Goal: Find specific page/section: Find specific page/section

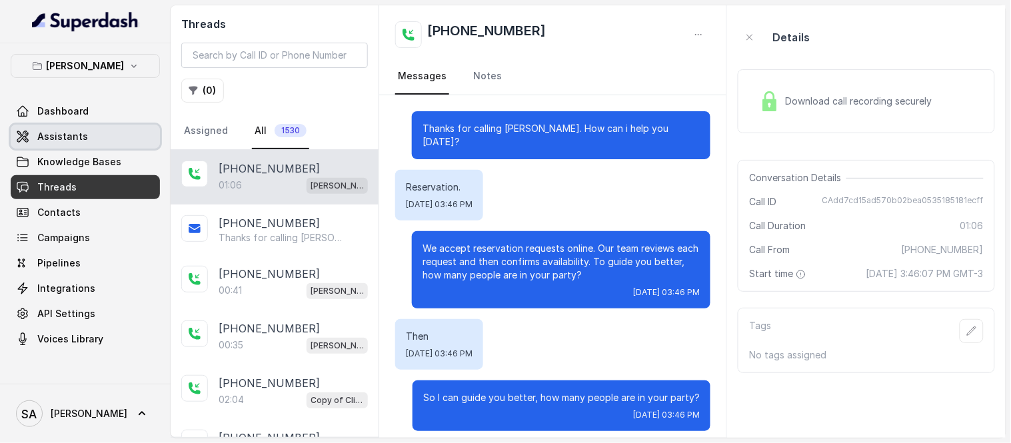
scroll to position [328, 0]
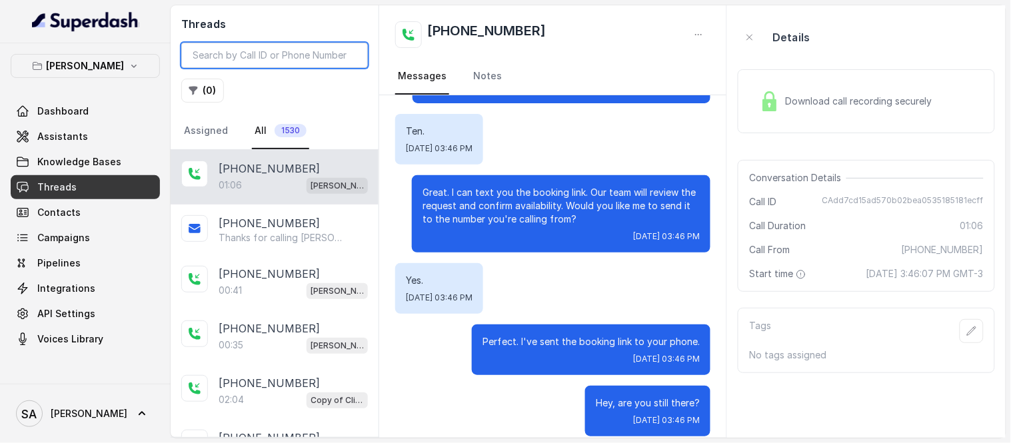
click at [245, 62] on input "search" at bounding box center [274, 55] width 187 height 25
paste input "CA4b7375ba96306144541a37652fe4d316"
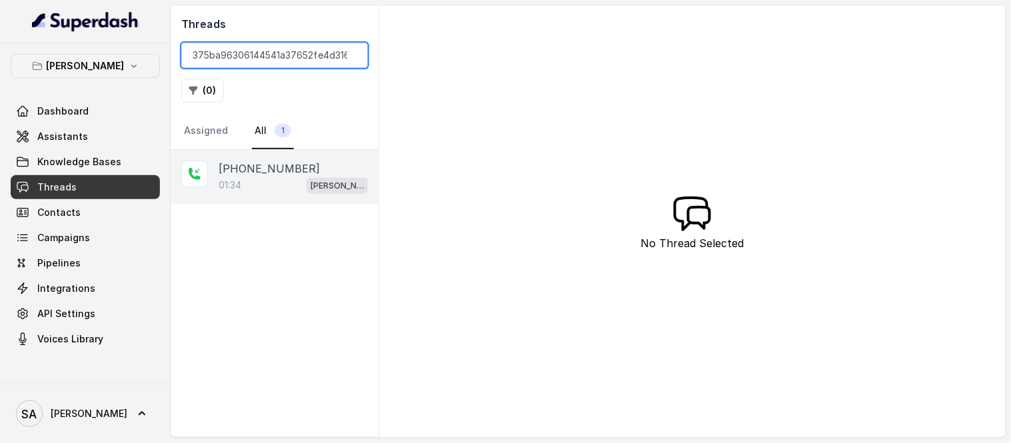
type input "CA4b7375ba96306144541a37652fe4d316"
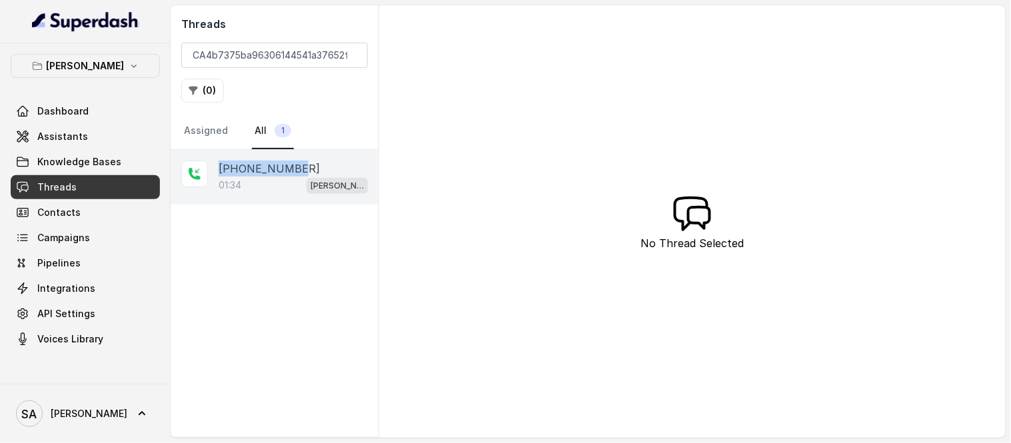
drag, startPoint x: 295, startPoint y: 169, endPoint x: 220, endPoint y: 167, distance: 75.4
click at [220, 167] on div "[PHONE_NUMBER]" at bounding box center [293, 169] width 149 height 16
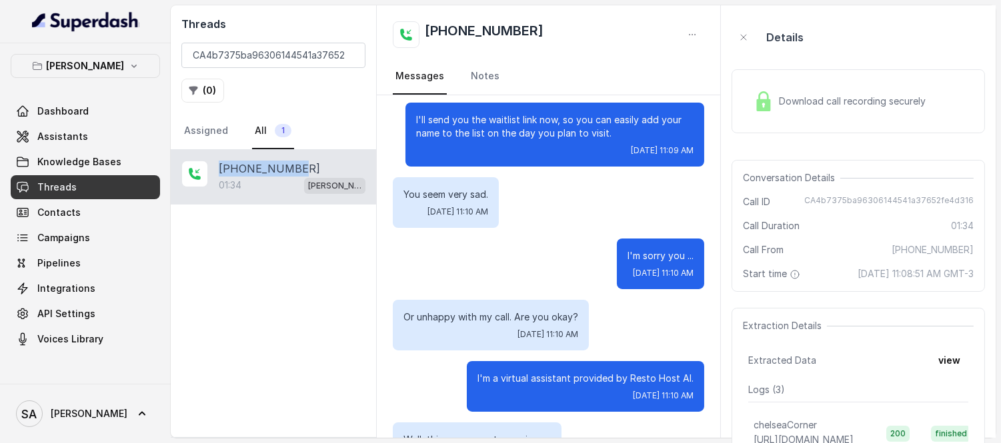
scroll to position [932, 0]
click at [267, 297] on div "[PHONE_NUMBER]:34 [GEOGRAPHIC_DATA]" at bounding box center [273, 293] width 205 height 287
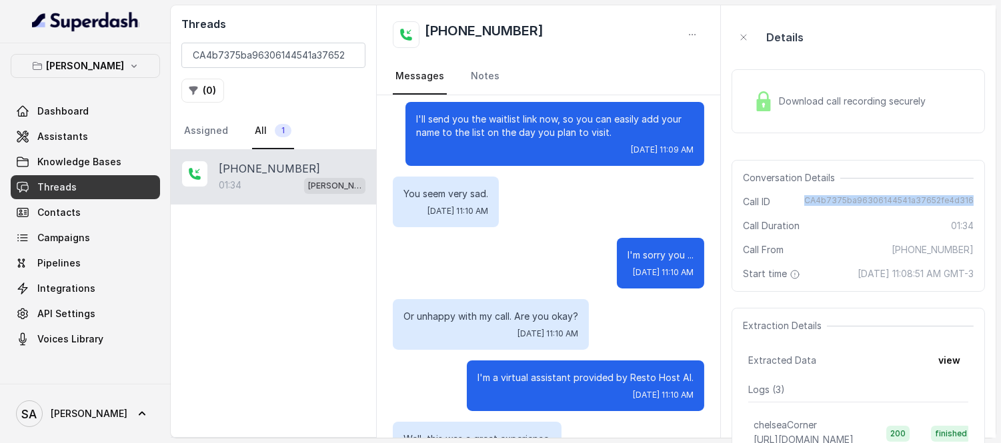
drag, startPoint x: 815, startPoint y: 199, endPoint x: 975, endPoint y: 200, distance: 160.0
click at [975, 200] on div "Conversation Details Call ID CA4b7375ba96306144541a37652fe4d316 Call Duration 0…" at bounding box center [857, 226] width 253 height 132
copy span "CA4b7375ba96306144541a37652fe4d316"
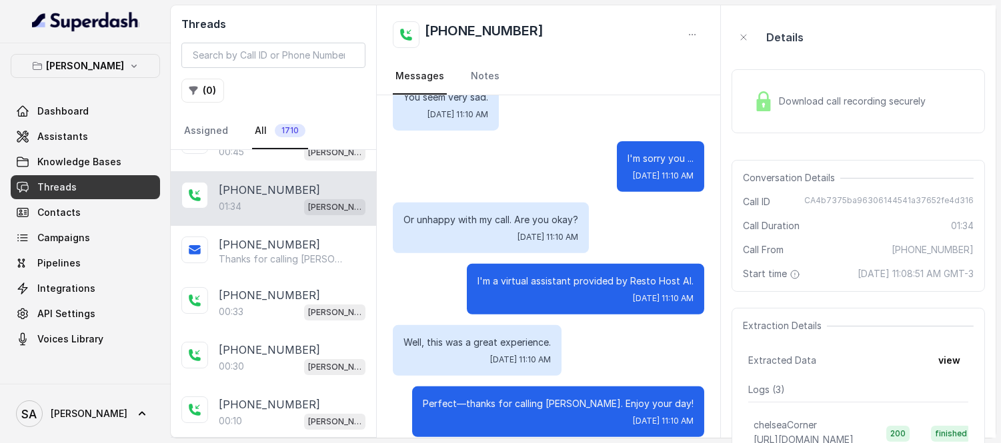
scroll to position [321, 0]
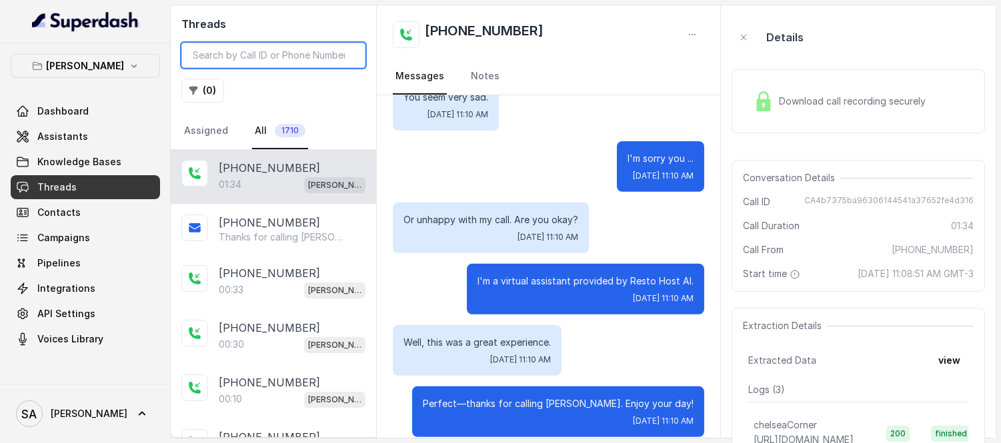
click at [227, 49] on input "search" at bounding box center [273, 55] width 184 height 25
paste input "CA606f70c56299a7cf7a88d40ac4a1fdc7"
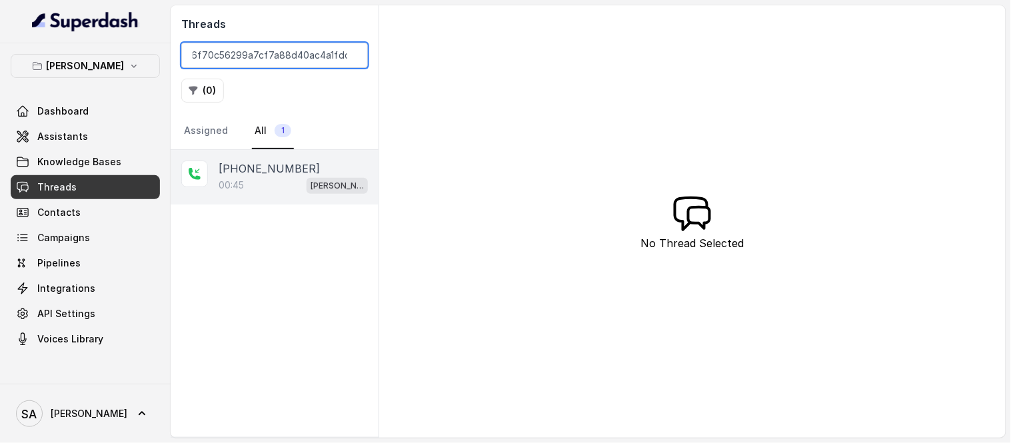
type input "CA606f70c56299a7cf7a88d40ac4a1fdc7"
click at [276, 174] on p "[PHONE_NUMBER]" at bounding box center [269, 169] width 101 height 16
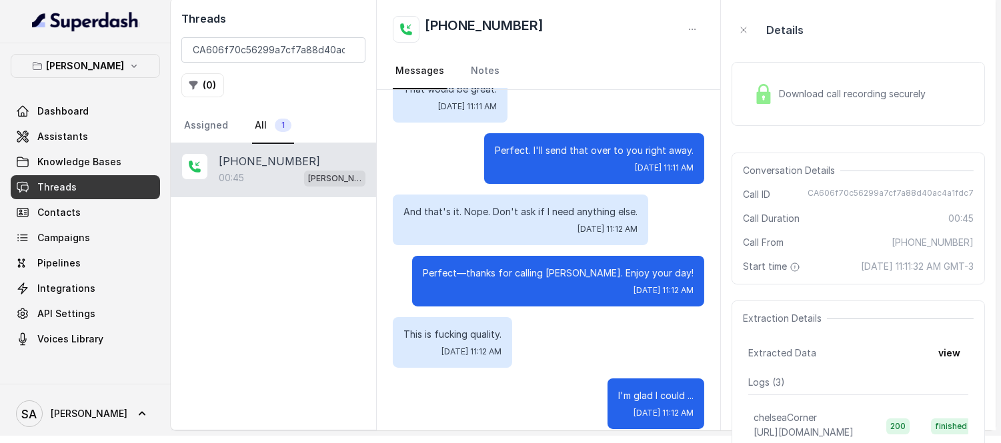
scroll to position [7, 0]
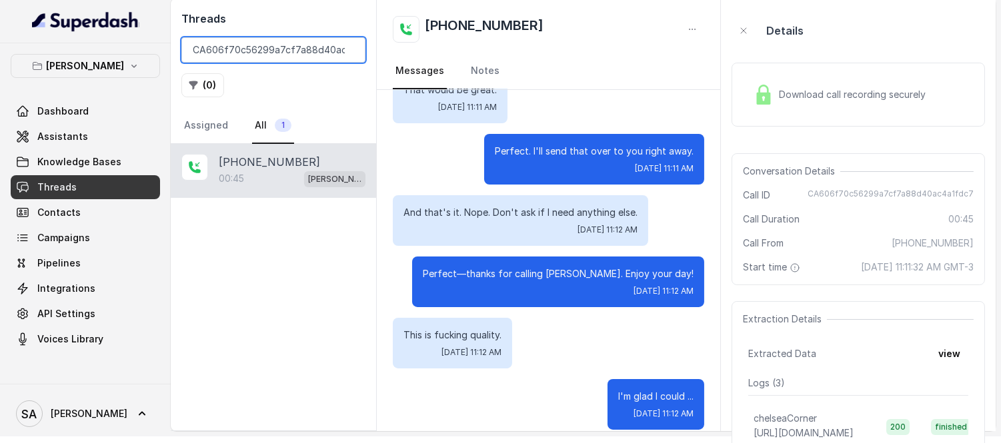
click at [197, 47] on input "CA606f70c56299a7cf7a88d40ac4a1fdc7" at bounding box center [273, 49] width 184 height 25
drag, startPoint x: 192, startPoint y: 47, endPoint x: 398, endPoint y: 43, distance: 206.0
click at [398, 43] on div "Threads CA606f70c56299a7cf7a88d40ac4a1fdc7 ( 0 ) Assigned All 1 +12149144397 00…" at bounding box center [583, 215] width 825 height 433
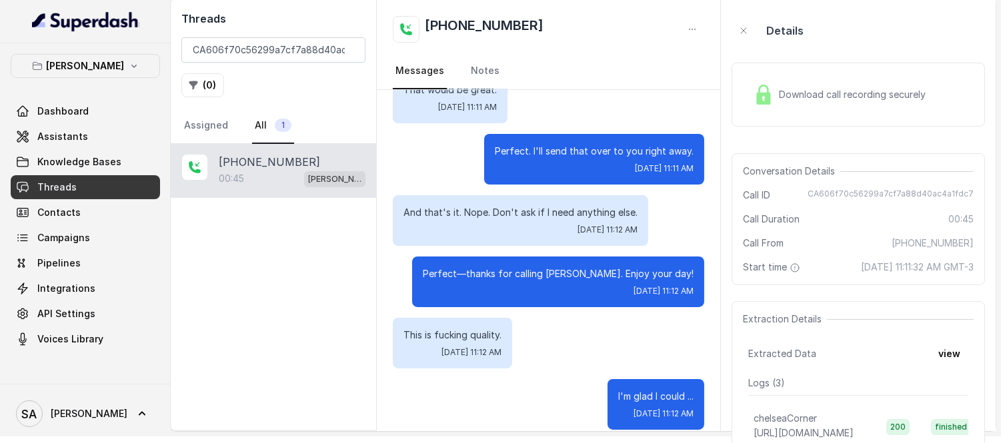
click at [220, 310] on div "+12149144397 00:45 Chelsea Corner" at bounding box center [273, 286] width 205 height 287
